Goal: Check status: Check status

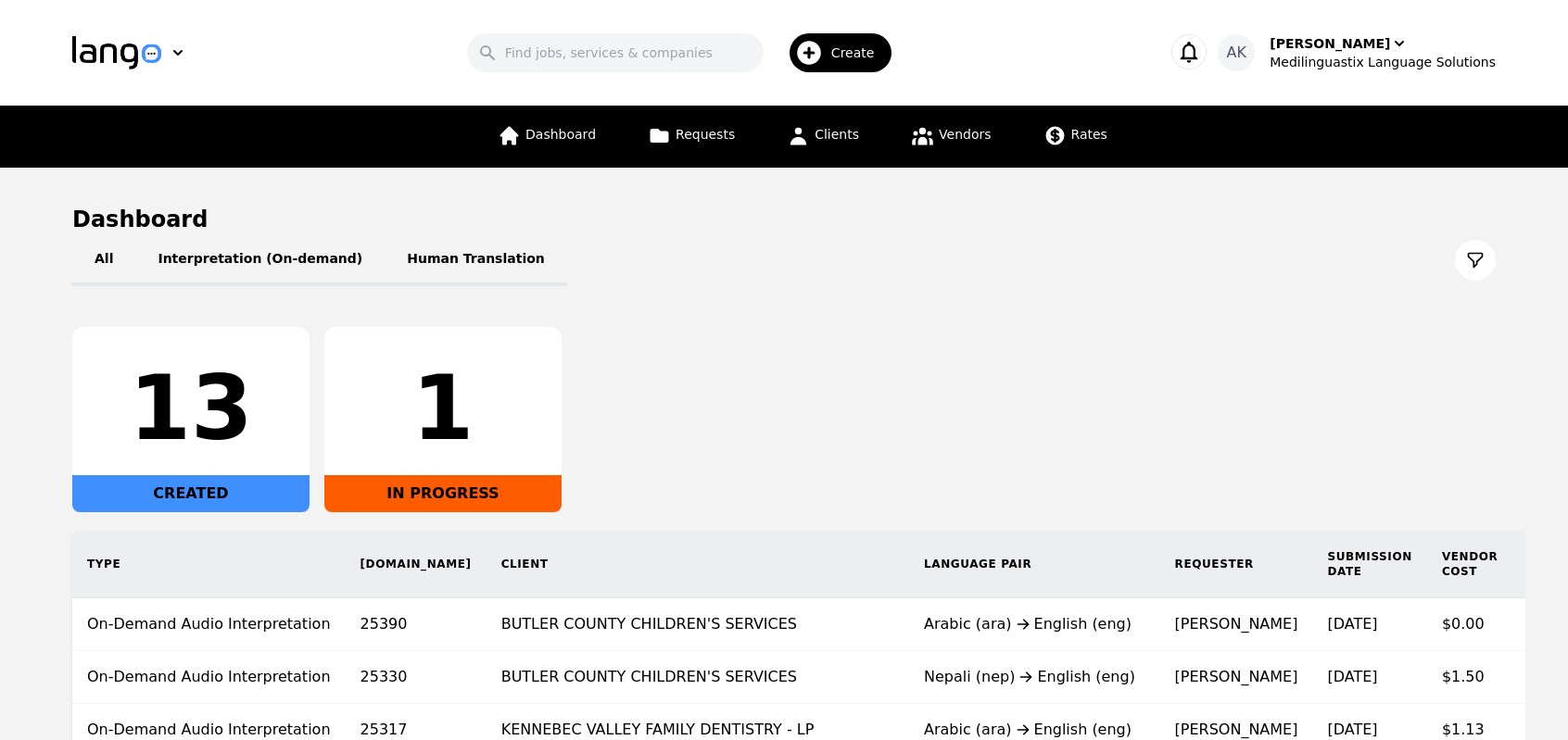
click at [748, 396] on div "13 CREATED 1 IN PROGRESS" at bounding box center [784, 419] width 1423 height 185
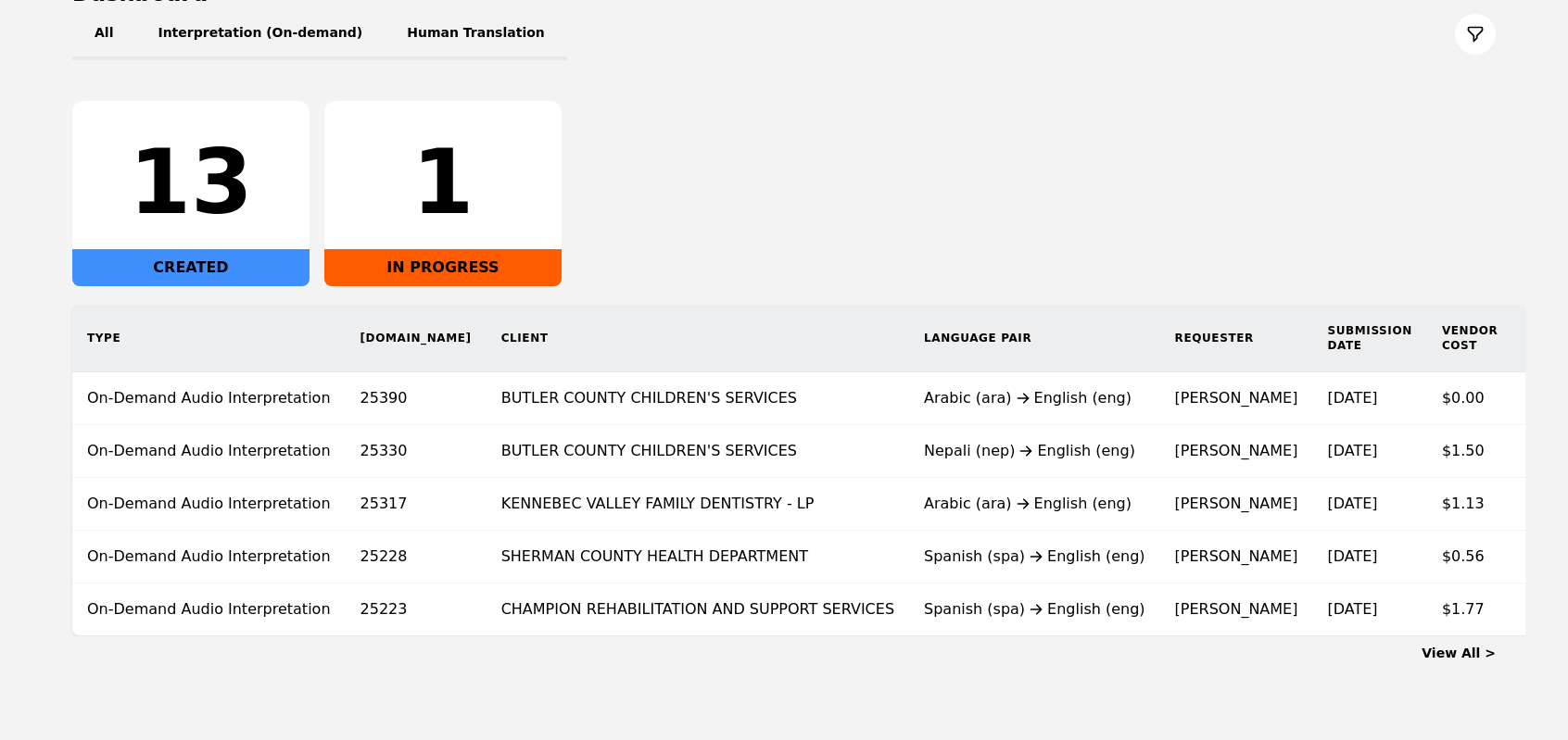
scroll to position [259, 0]
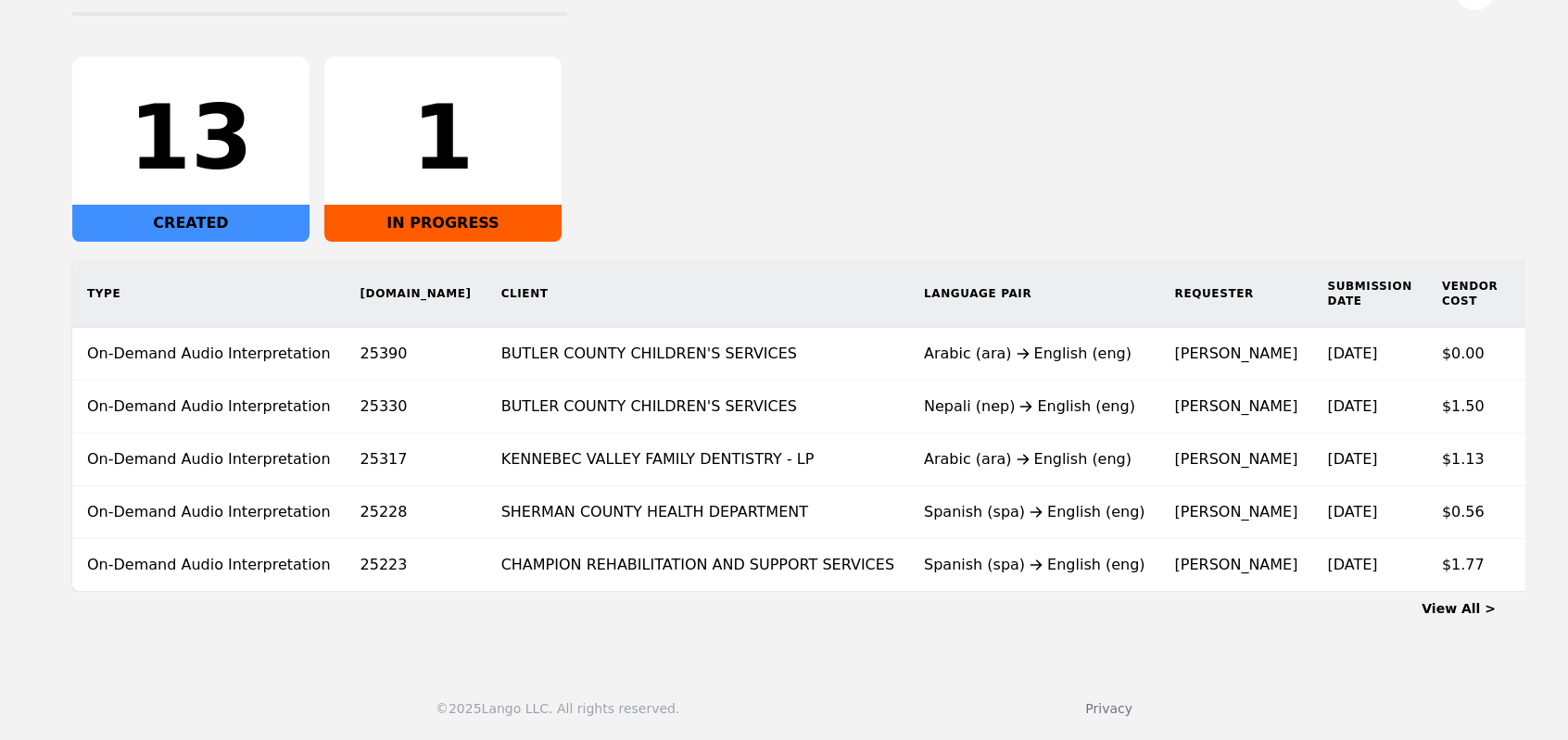
scroll to position [281, 0]
click at [750, 32] on div "All Interpretation (On-demand) Human Translation 13 CREATED 1 IN PROGRESS Type …" at bounding box center [784, 278] width 1423 height 628
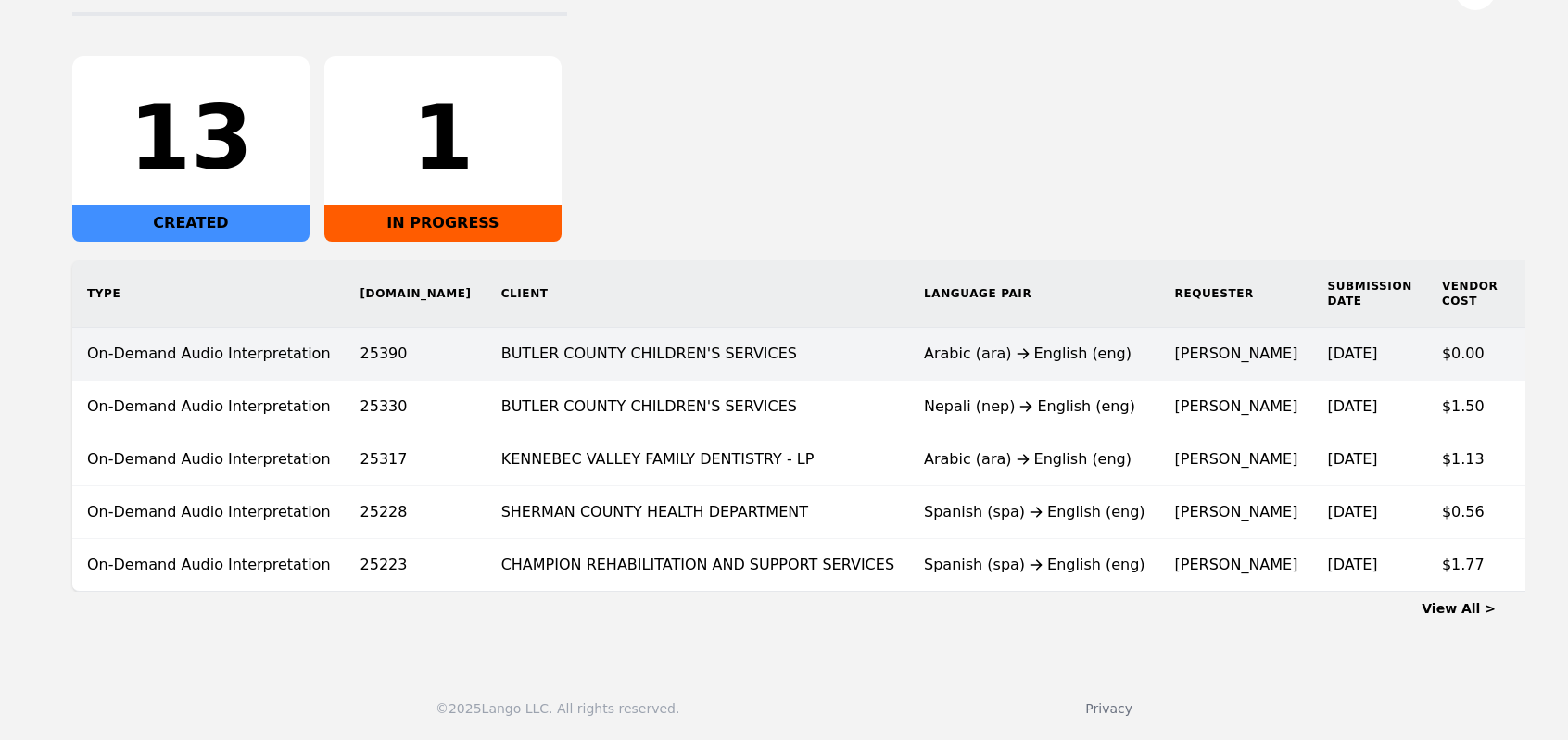
click at [614, 334] on td "BUTLER COUNTY CHILDREN'S SERVICES" at bounding box center [697, 354] width 422 height 53
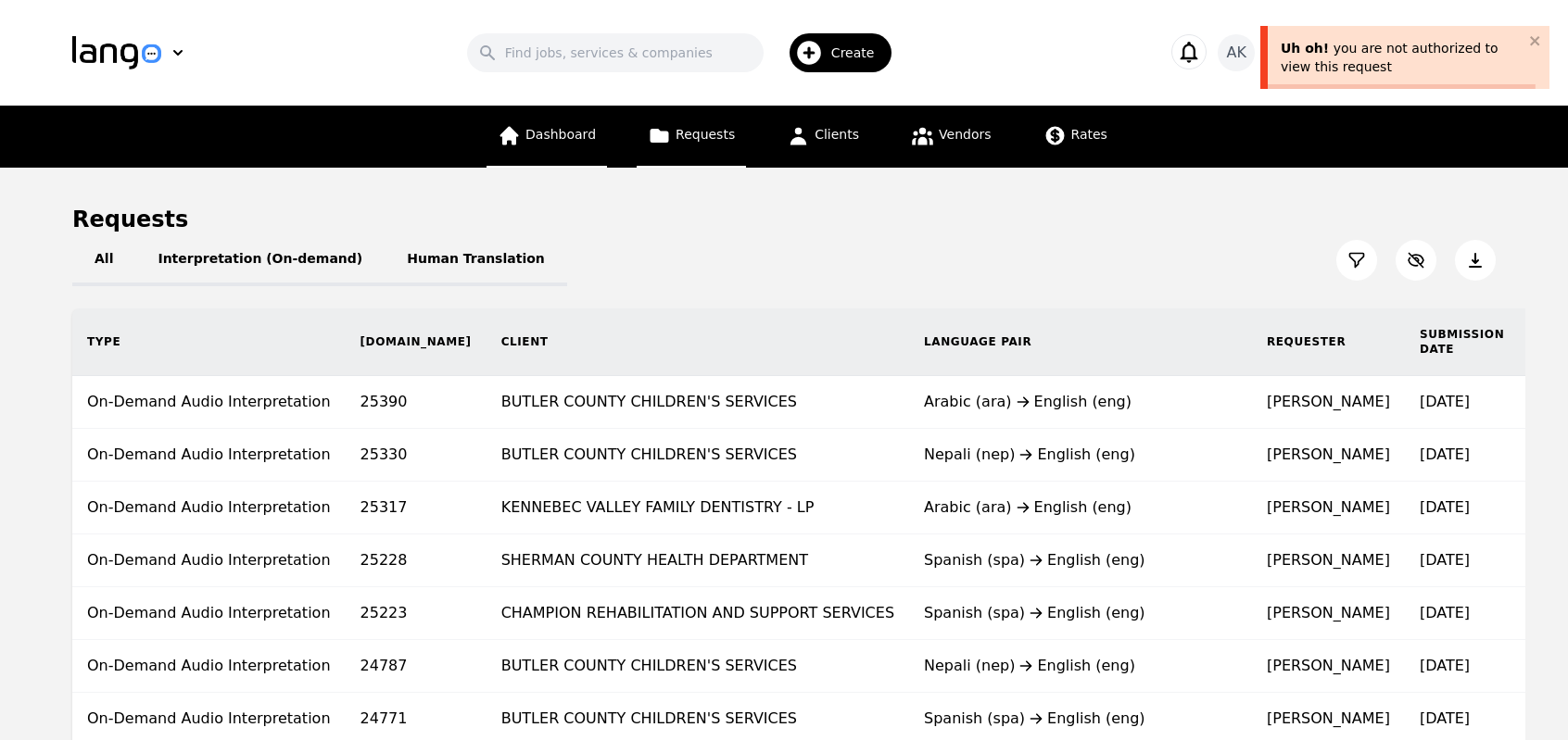
click at [580, 139] on span "Dashboard" at bounding box center [560, 133] width 71 height 14
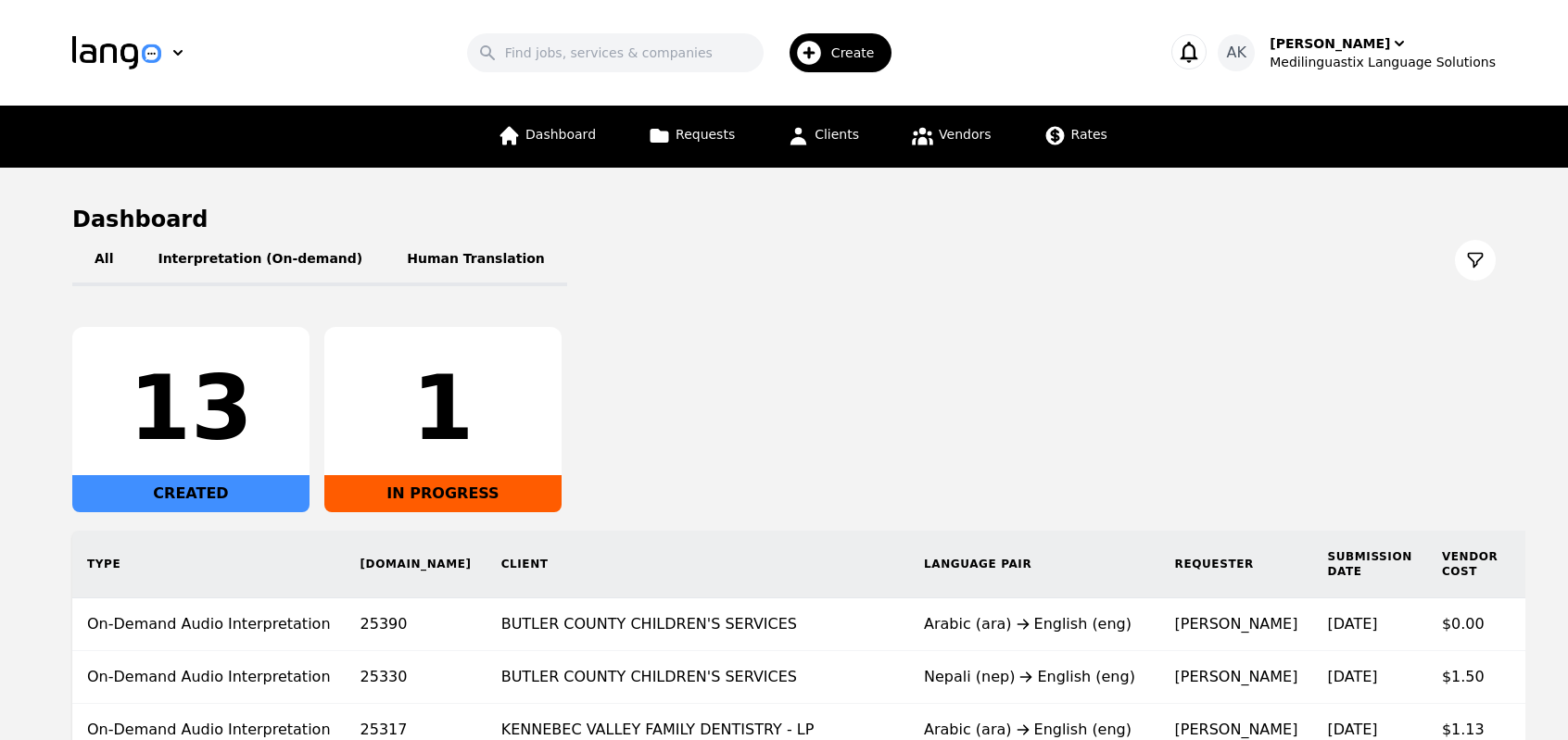
click at [851, 389] on div "13 CREATED 1 IN PROGRESS" at bounding box center [784, 419] width 1423 height 185
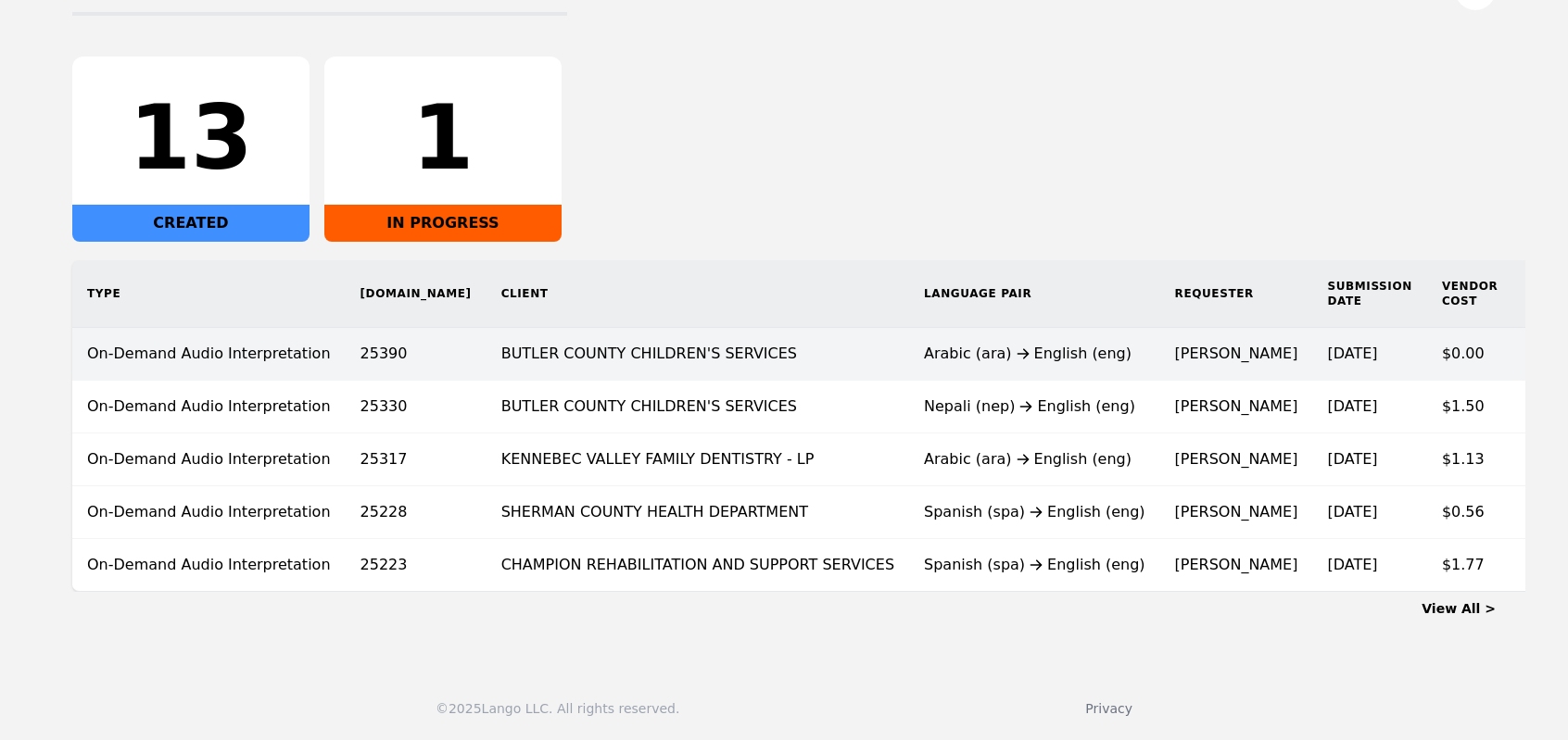
click at [626, 344] on td "BUTLER COUNTY CHILDREN'S SERVICES" at bounding box center [697, 354] width 422 height 53
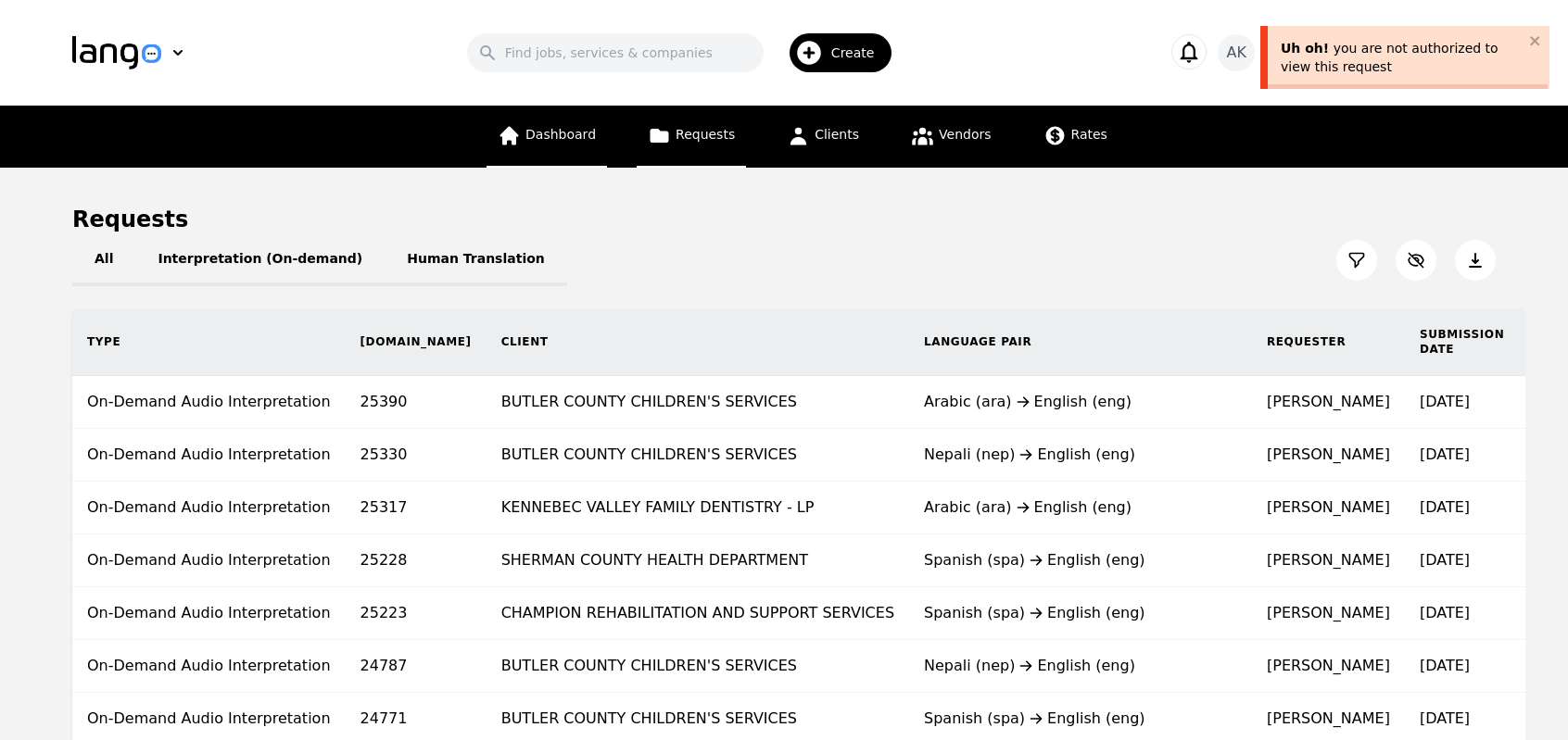
click at [553, 136] on span "Dashboard" at bounding box center [560, 133] width 71 height 14
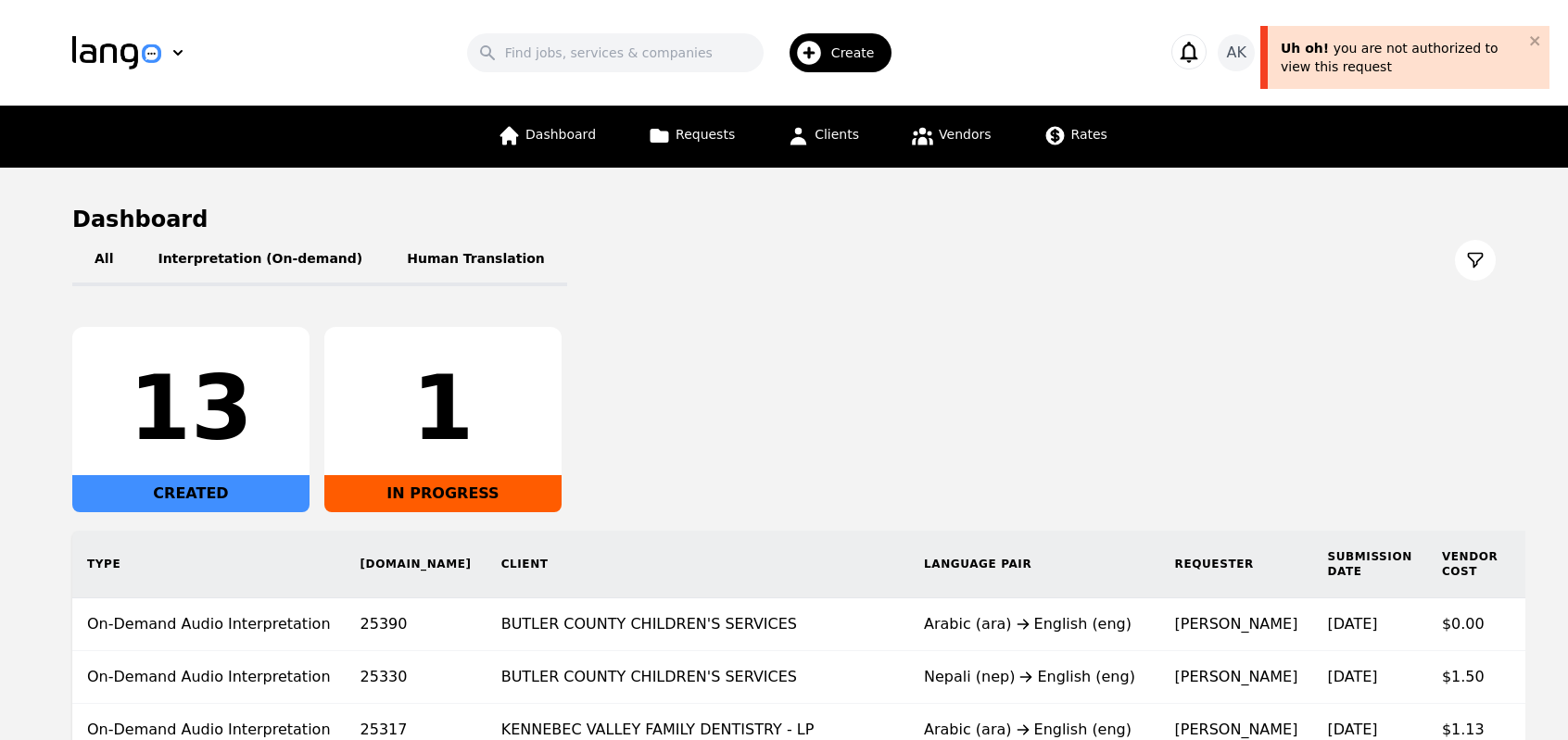
click at [721, 387] on div "13 CREATED 1 IN PROGRESS" at bounding box center [784, 419] width 1423 height 185
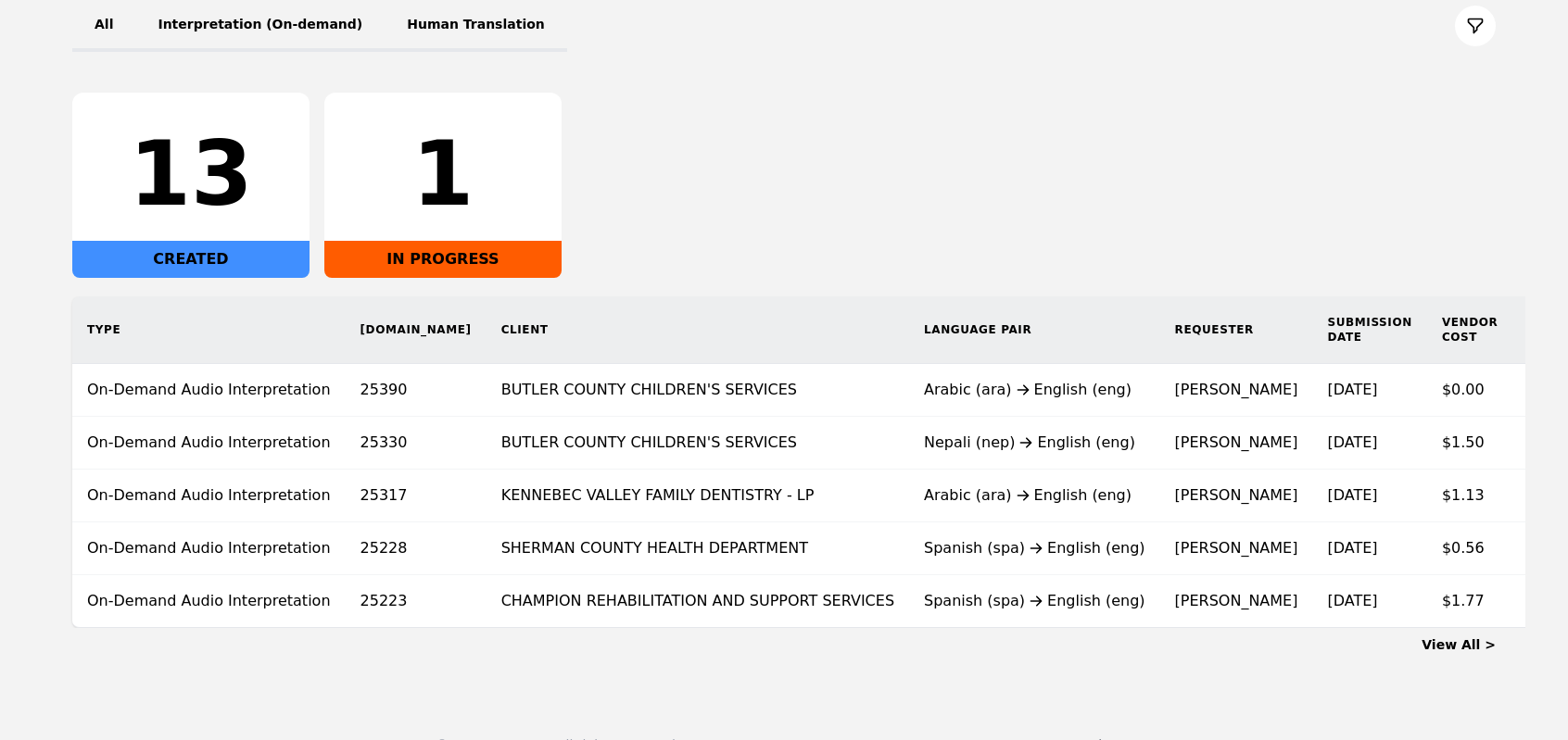
scroll to position [281, 0]
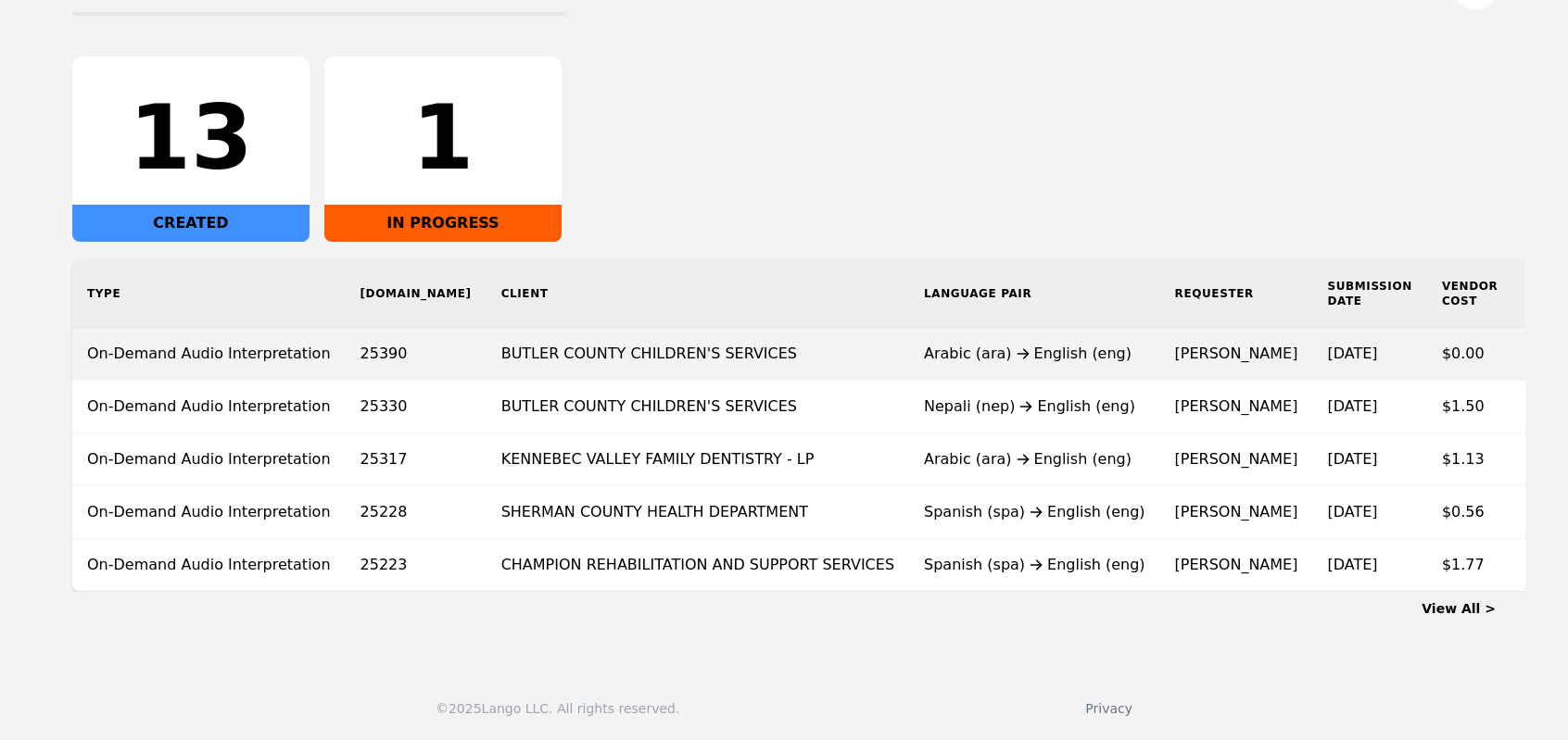
click at [970, 348] on div "Arabic (ara) English (eng)" at bounding box center [1034, 354] width 221 height 22
